Goal: Information Seeking & Learning: Get advice/opinions

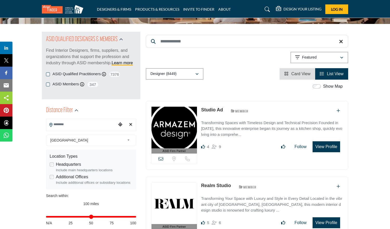
scroll to position [46, 0]
click at [198, 46] on input "Search Keyword" at bounding box center [247, 41] width 202 height 13
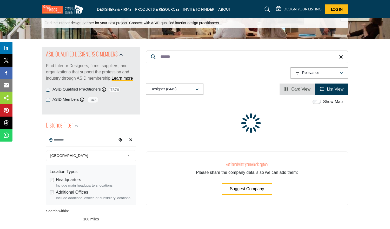
scroll to position [1, 0]
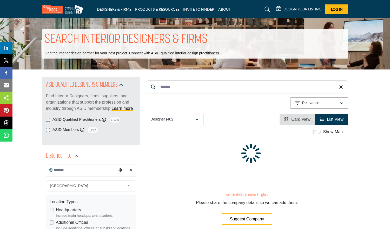
type input "******"
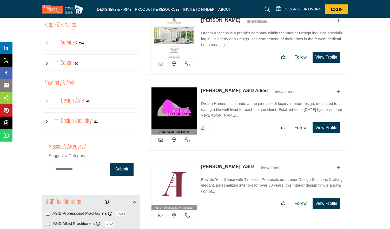
scroll to position [480, 0]
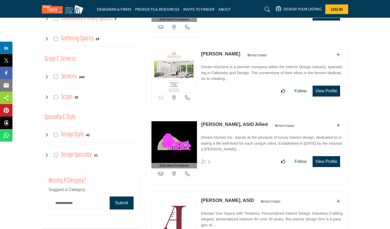
click at [47, 78] on div "Services 242" at bounding box center [64, 76] width 40 height 9
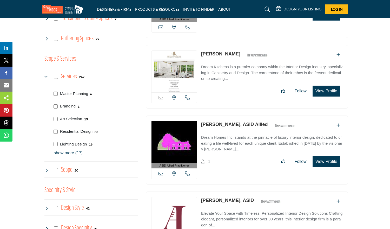
click at [54, 153] on p "show more (17)" at bounding box center [96, 153] width 84 height 6
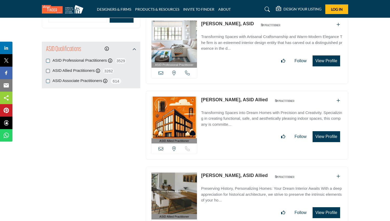
scroll to position [687, 0]
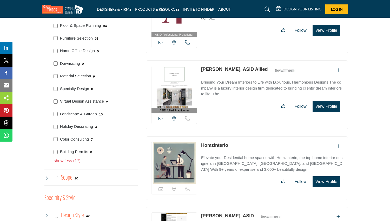
click at [53, 112] on div "Landscape & Garden 10" at bounding box center [95, 113] width 86 height 13
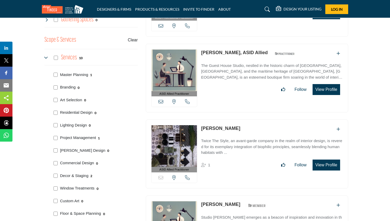
scroll to position [642, 0]
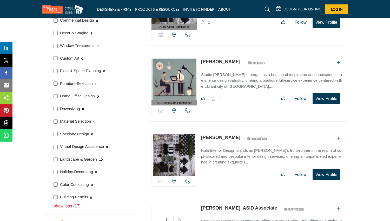
click at [60, 145] on p "Virtual Design Assistance" at bounding box center [82, 146] width 44 height 6
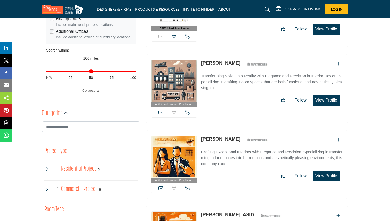
scroll to position [191, 0]
click at [96, 73] on div "Distance in miles N/A 25 50 75 100" at bounding box center [91, 74] width 90 height 20
click at [43, 80] on div "Distance Filter" at bounding box center [91, 26] width 99 height 138
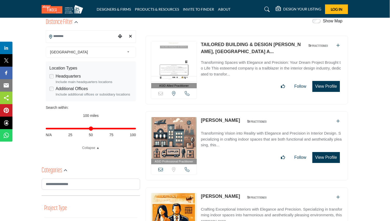
scroll to position [82, 0]
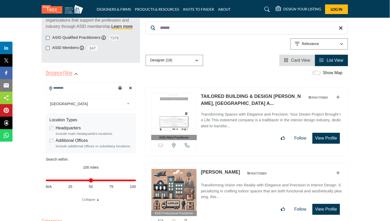
click at [75, 84] on input "Search Location" at bounding box center [81, 88] width 70 height 10
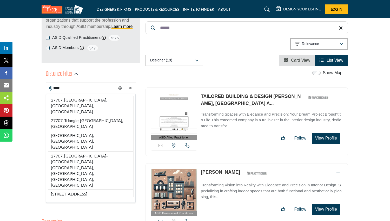
type input "*****"
click at [68, 94] on div "27707, Durham, NC, USA 27707, Triangle, NC, USA 27707, Chapel Hill, NC, USA 277…" at bounding box center [91, 148] width 90 height 109
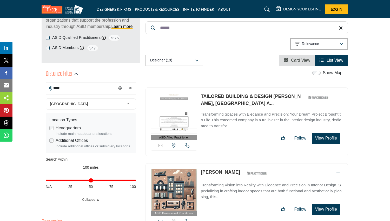
click at [66, 181] on div "Distance in miles N/A 25 50 75 100" at bounding box center [91, 183] width 90 height 20
drag, startPoint x: 134, startPoint y: 181, endPoint x: 69, endPoint y: 177, distance: 64.9
type input "**"
click at [69, 177] on div "Distance in miles N/A 25 50 75 100" at bounding box center [91, 183] width 90 height 20
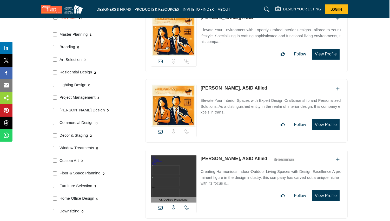
scroll to position [659, 1]
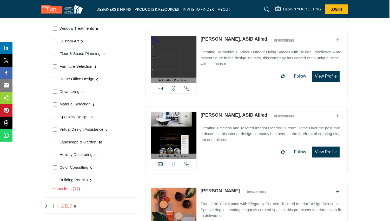
click at [63, 139] on p "Landscape & Garden" at bounding box center [78, 142] width 37 height 6
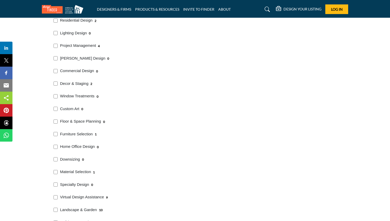
click at [64, 134] on div "Master Planning 1 0 0 2 0 4" at bounding box center [90, 118] width 93 height 284
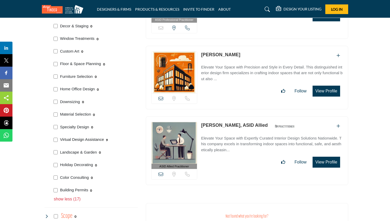
click at [66, 136] on p "Virtual Design Assistance" at bounding box center [82, 139] width 44 height 6
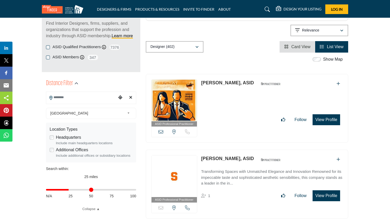
scroll to position [78, 1]
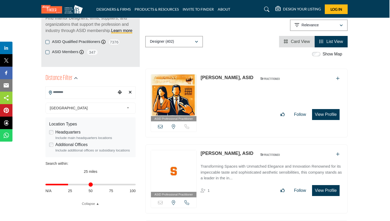
click at [69, 88] on input "Search Location" at bounding box center [81, 92] width 70 height 10
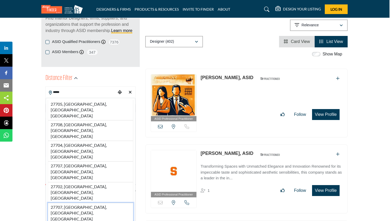
click at [69, 202] on li "27707, Durham, NC, USA" at bounding box center [91, 212] width 86 height 21
type input "**********"
type input "***"
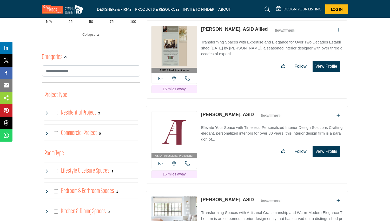
scroll to position [248, 0]
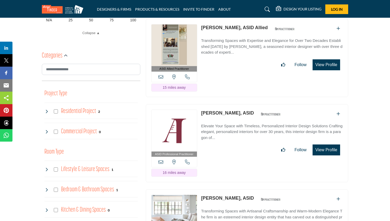
click at [176, 116] on img at bounding box center [174, 131] width 45 height 42
click at [317, 144] on button "View Profile" at bounding box center [327, 149] width 28 height 11
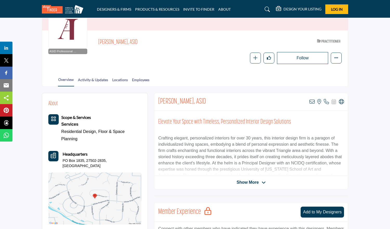
scroll to position [45, 0]
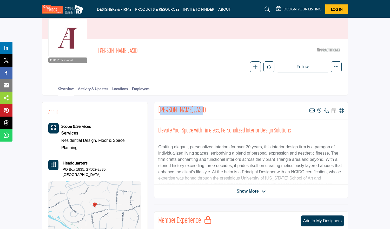
drag, startPoint x: 203, startPoint y: 114, endPoint x: 162, endPoint y: 109, distance: 41.0
click at [162, 109] on div "Amy Jeffries, ASID View email address of this listing View the location of this…" at bounding box center [251, 110] width 194 height 17
copy h2 "my Jeffries, ASID"
click at [162, 109] on h2 "[PERSON_NAME], ASID" at bounding box center [182, 110] width 48 height 9
click at [156, 109] on div "Amy Jeffries, ASID View email address of this listing View the location of this…" at bounding box center [251, 110] width 194 height 17
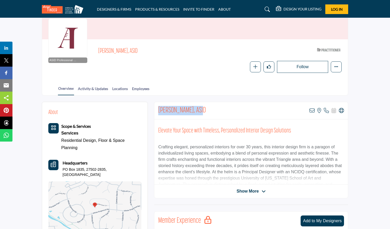
copy h2 "[PERSON_NAME], ASID"
click at [102, 86] on link "Activity & Updates" at bounding box center [93, 90] width 31 height 9
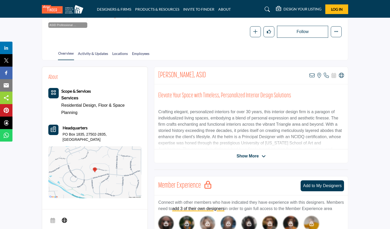
scroll to position [92, 0]
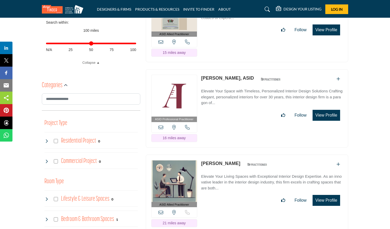
scroll to position [208, 0]
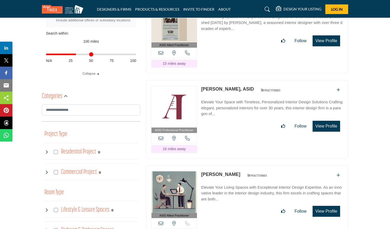
drag, startPoint x: 135, startPoint y: 56, endPoint x: 76, endPoint y: 57, distance: 58.8
type input "**"
click at [76, 57] on div "Distance in miles N/A 25 50 75 100" at bounding box center [91, 57] width 90 height 20
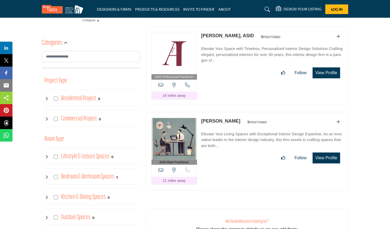
scroll to position [275, 0]
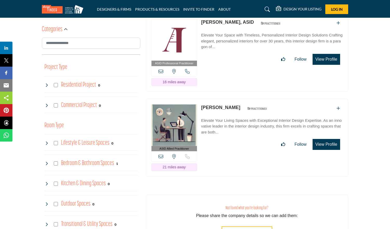
drag, startPoint x: 199, startPoint y: 95, endPoint x: 241, endPoint y: 95, distance: 41.3
click at [241, 99] on div "ASID Allied Practitioner ASID Allied Practitioners have successfully completed …" at bounding box center [247, 138] width 202 height 78
copy div "[PERSON_NAME]"
